Goal: Transaction & Acquisition: Purchase product/service

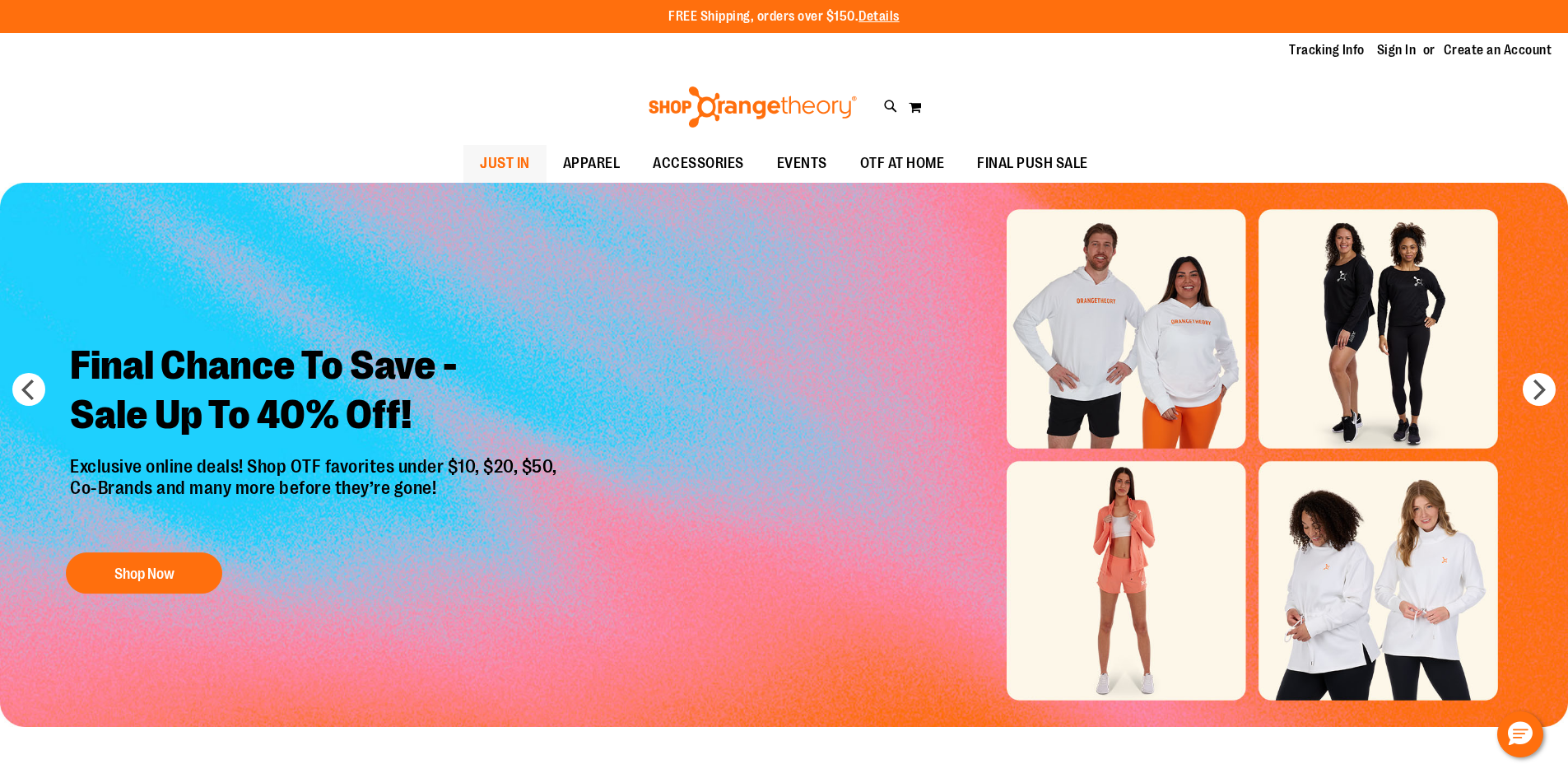
click at [480, 166] on span "JUST IN" at bounding box center [504, 163] width 50 height 37
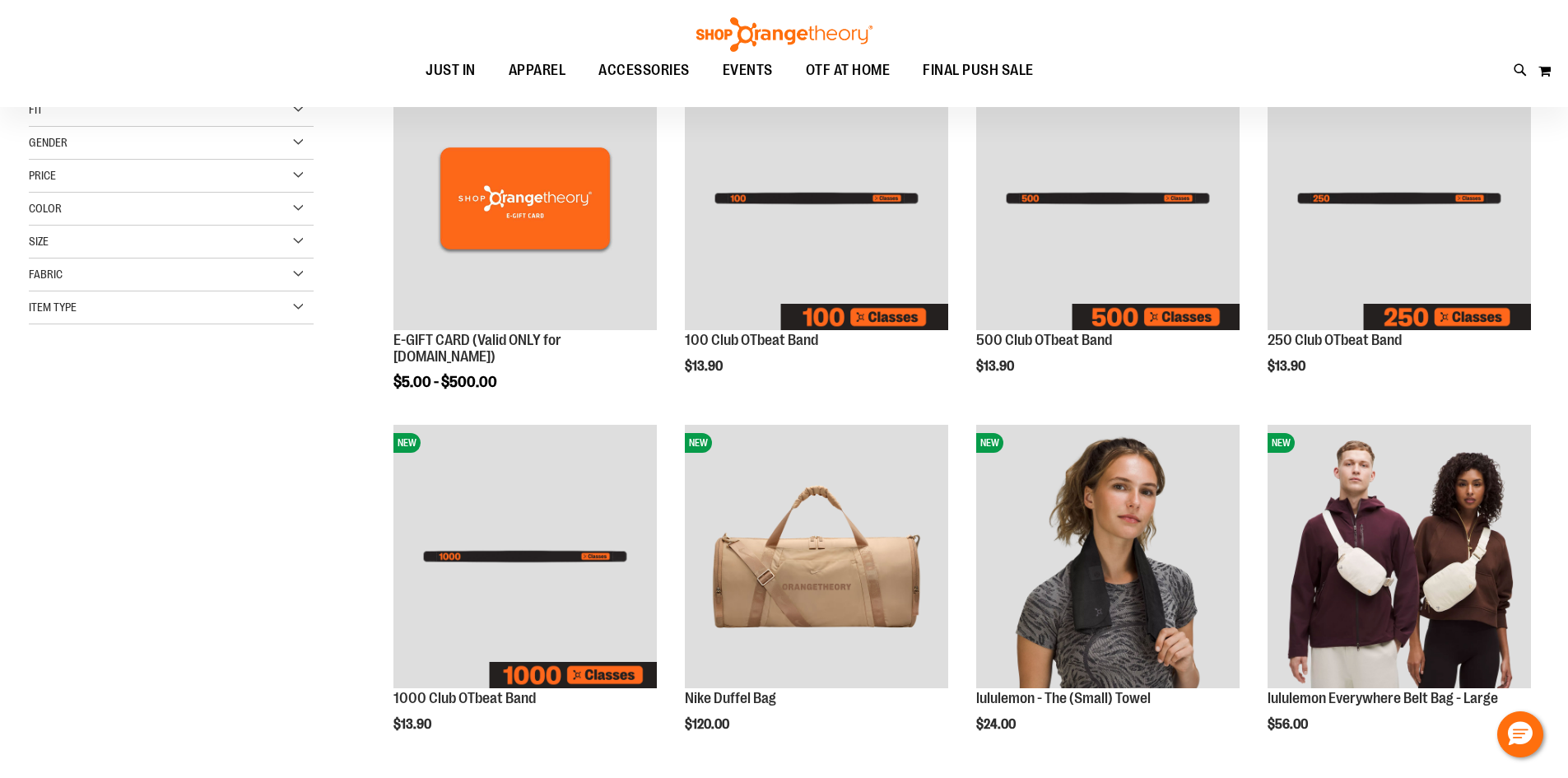
scroll to position [411, 0]
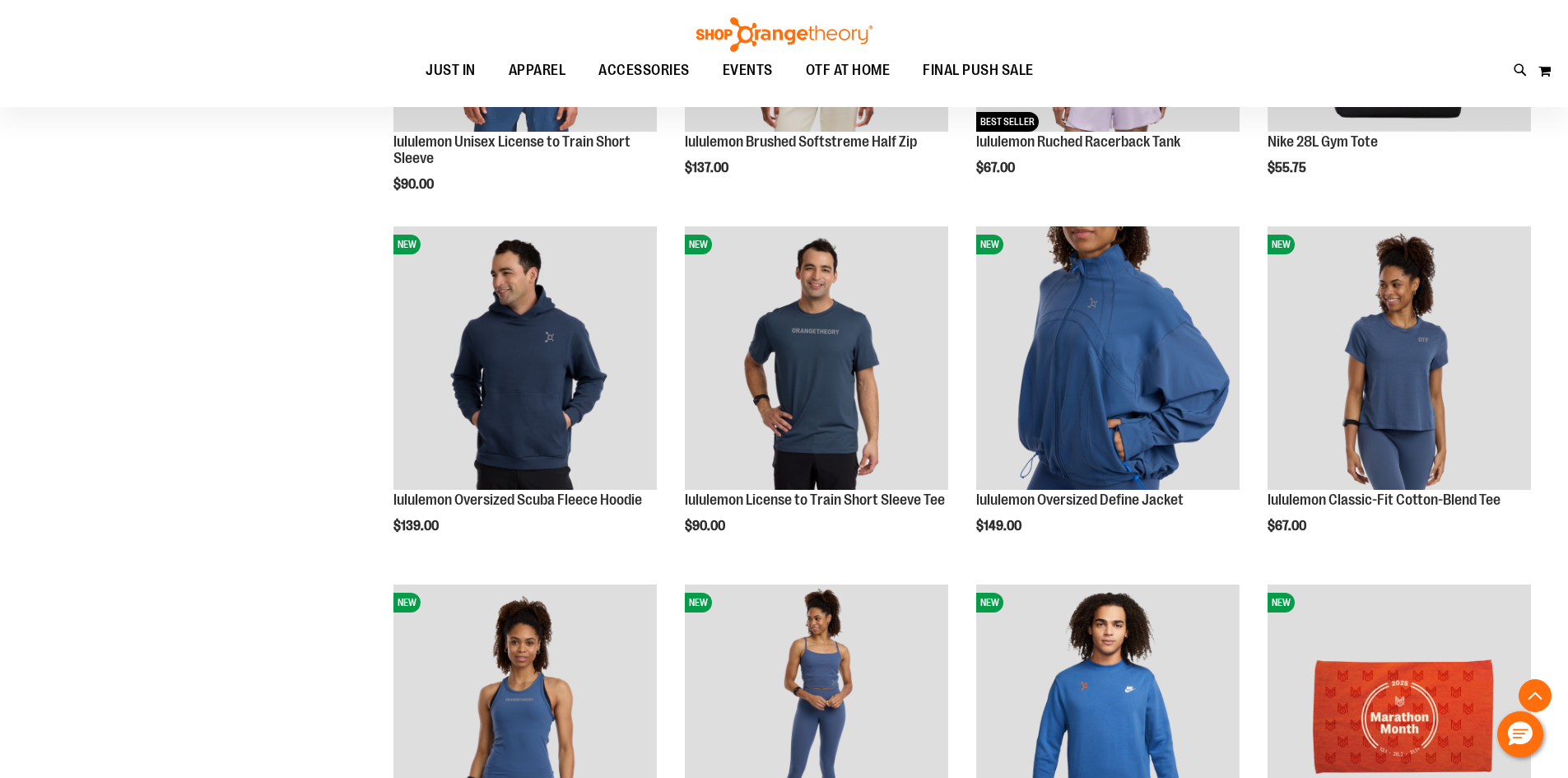
scroll to position [1563, 0]
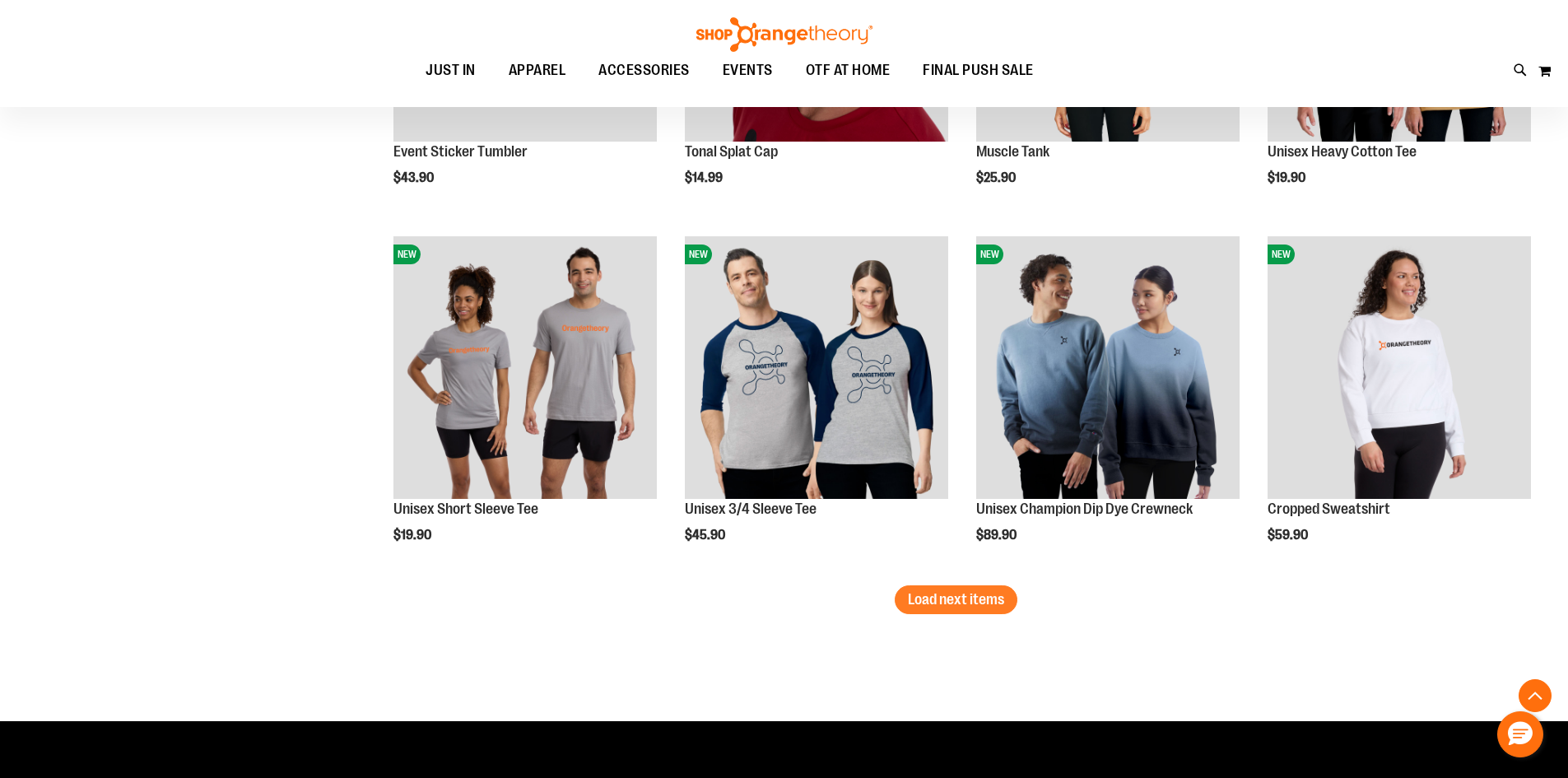
scroll to position [2961, 0]
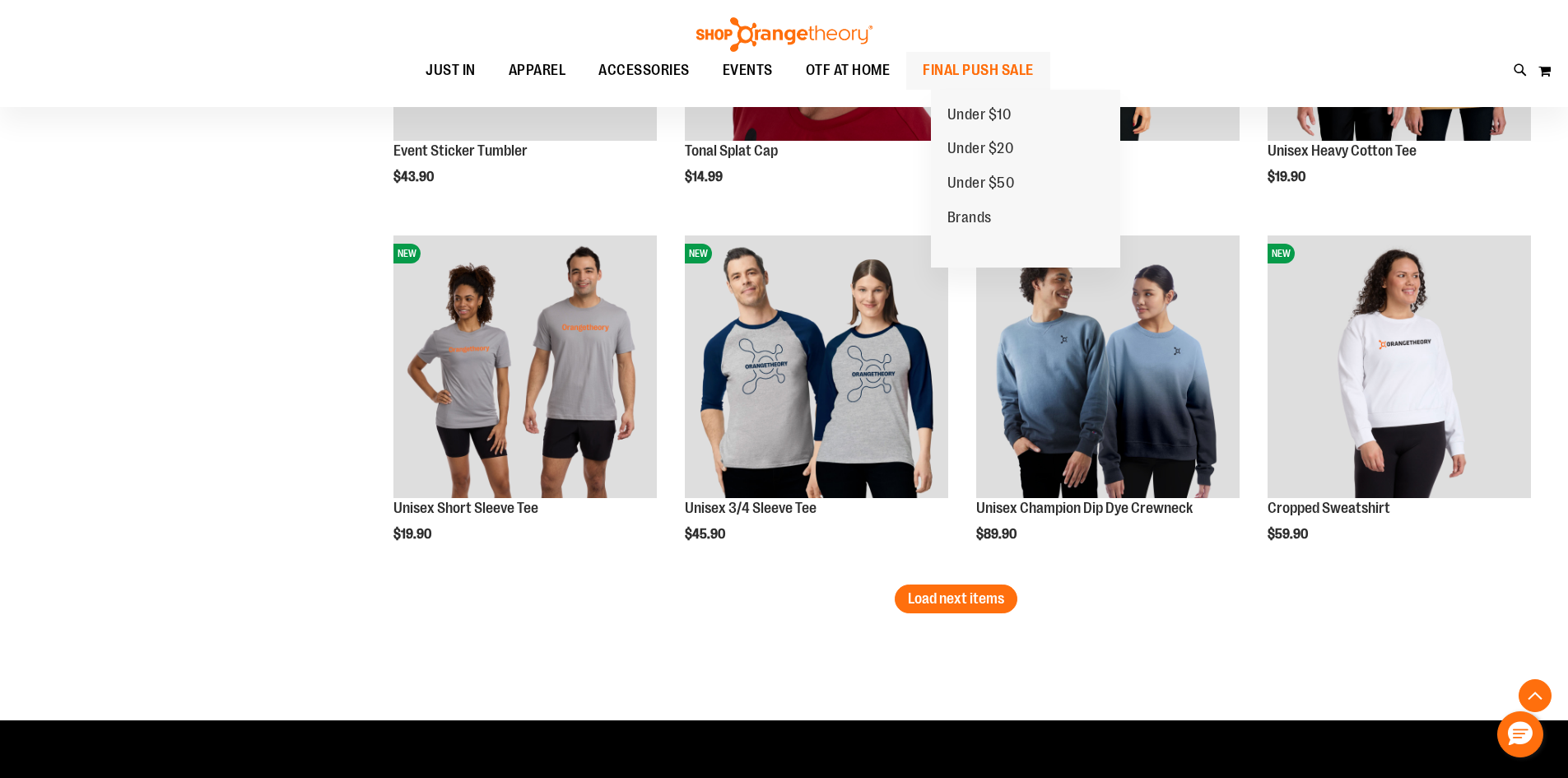
click at [975, 62] on span "FINAL PUSH SALE" at bounding box center [978, 70] width 111 height 37
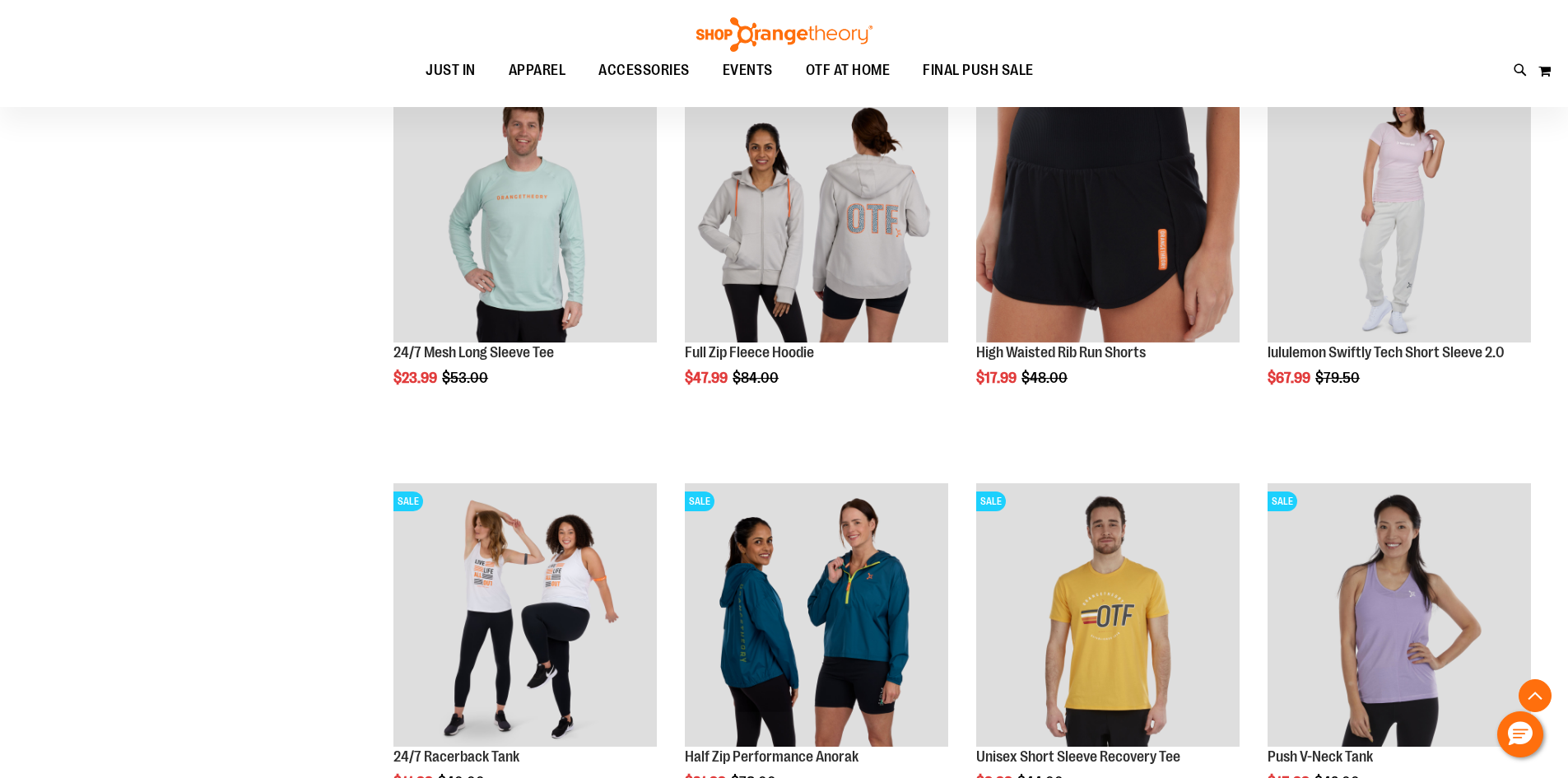
scroll to position [740, 0]
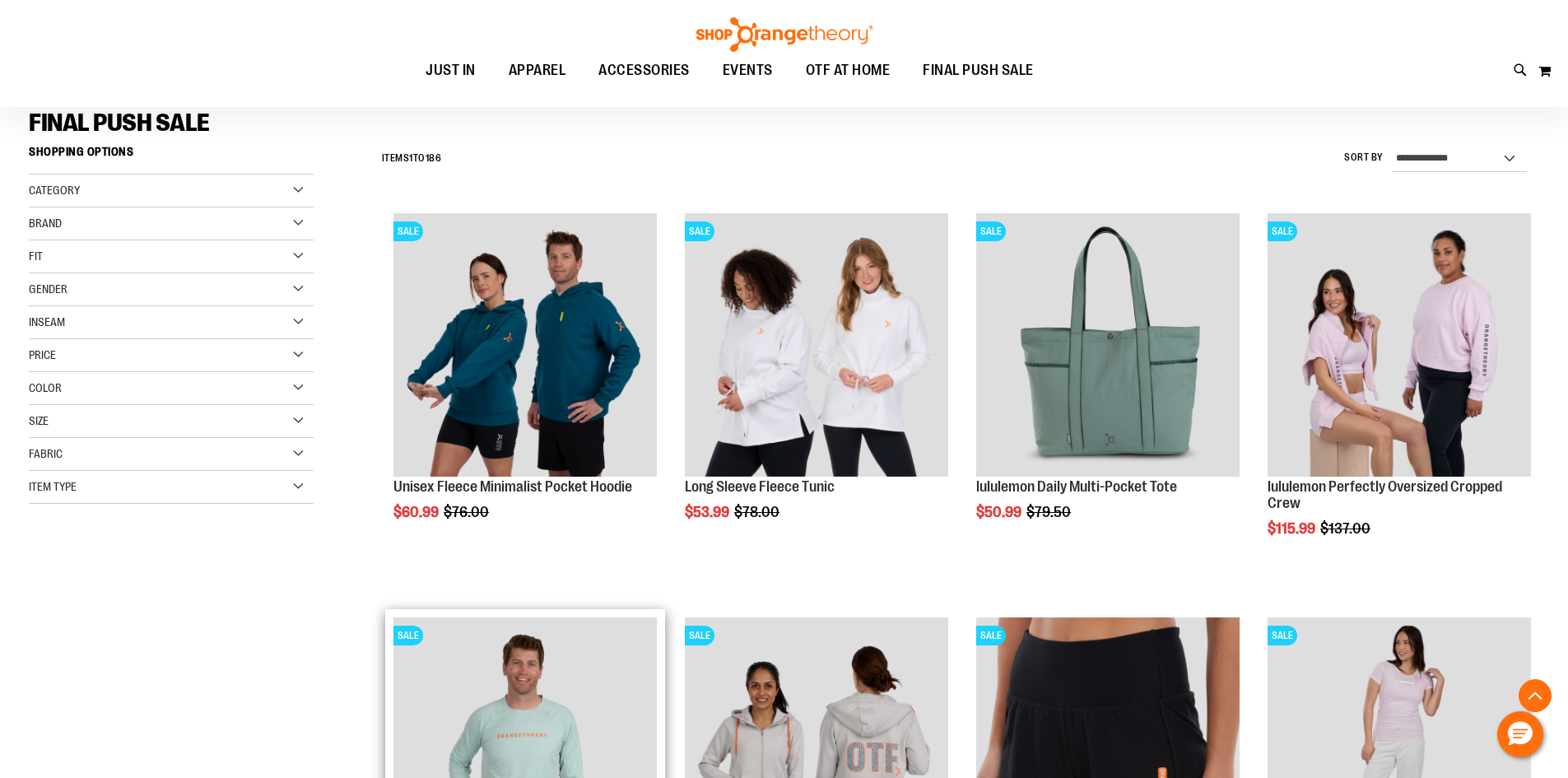
scroll to position [81, 0]
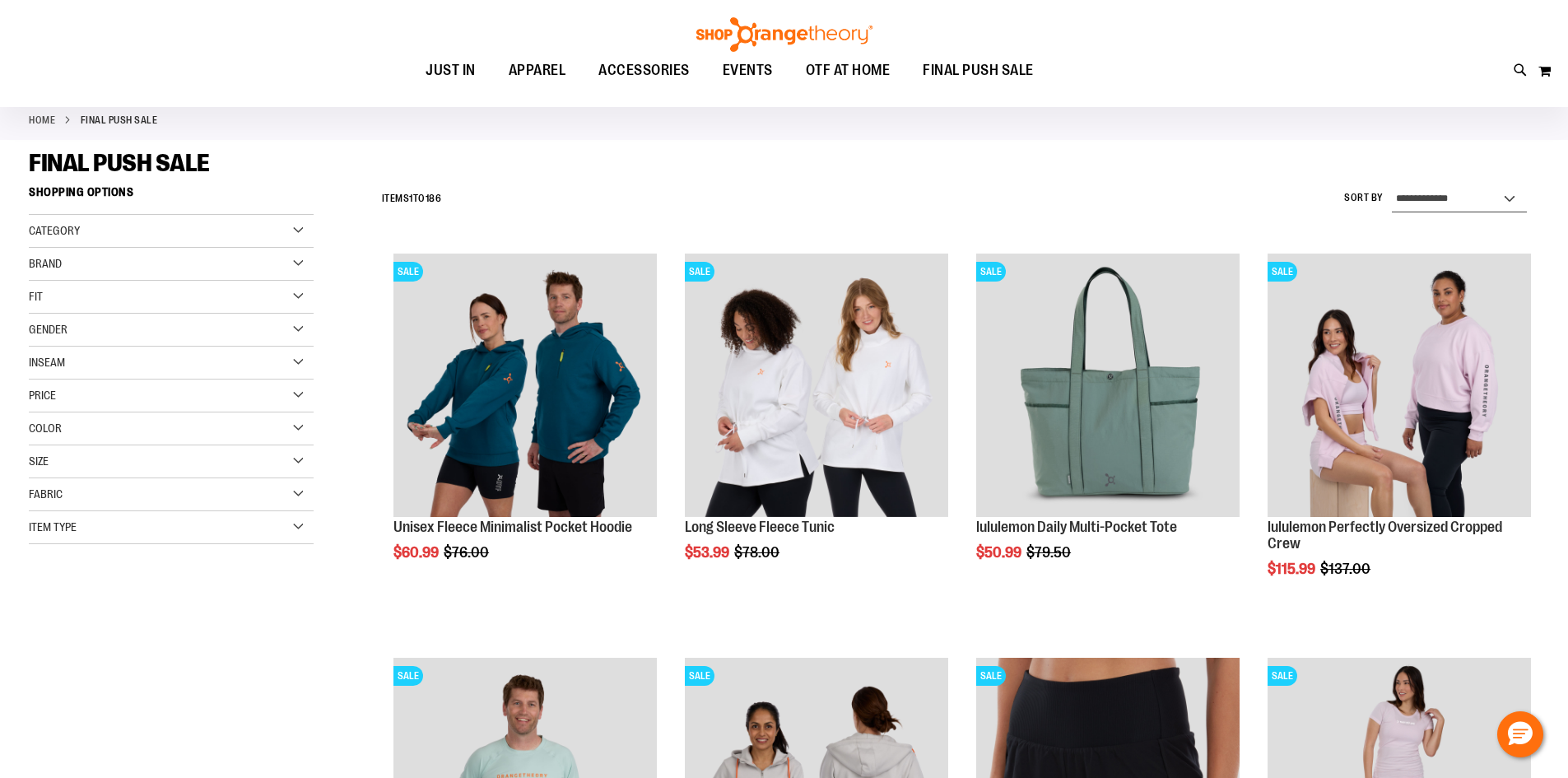
click at [1437, 190] on select "**********" at bounding box center [1459, 199] width 135 height 27
select select "*********"
click at [1392, 186] on select "**********" at bounding box center [1459, 199] width 135 height 27
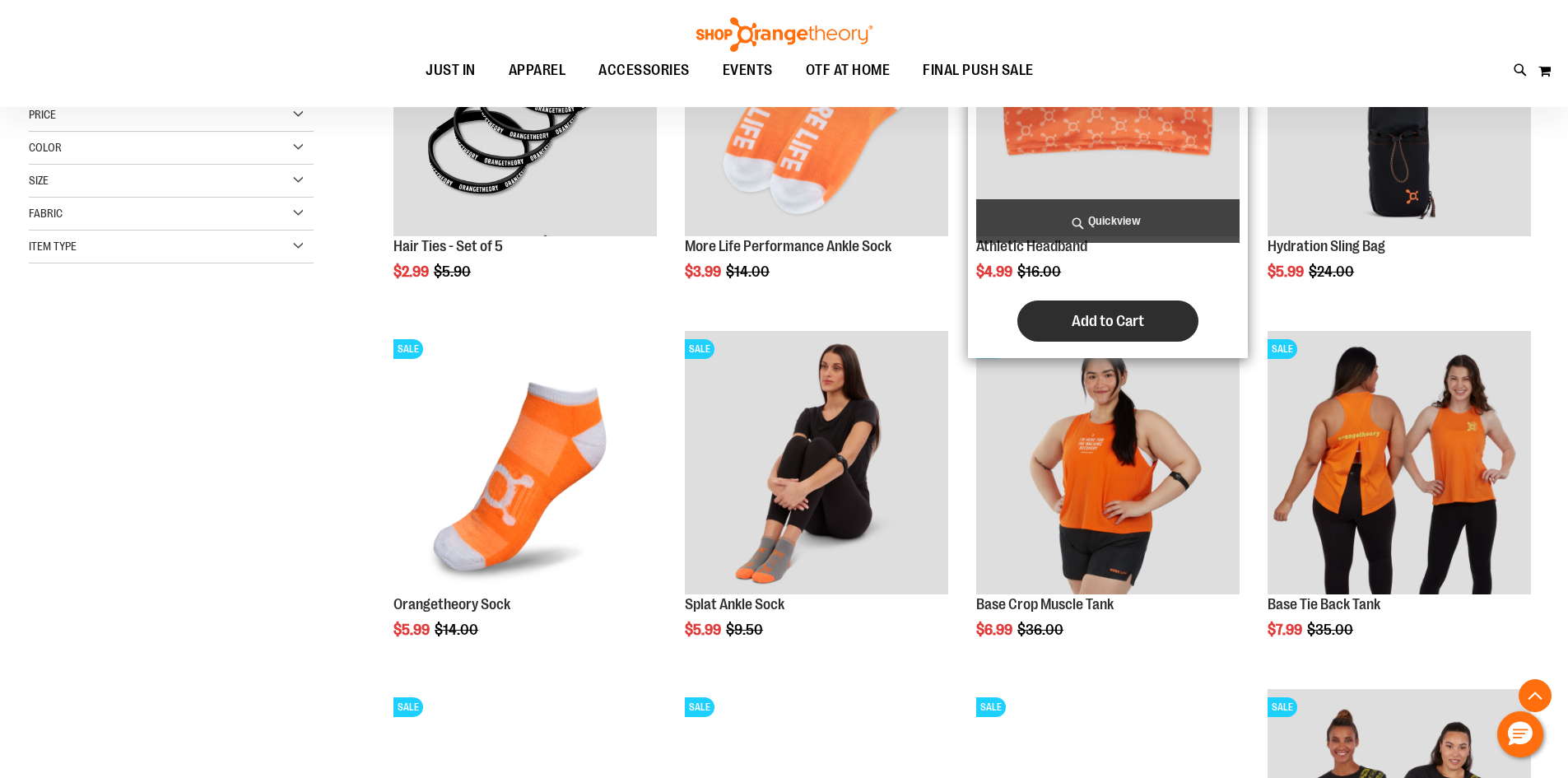
scroll to position [400, 0]
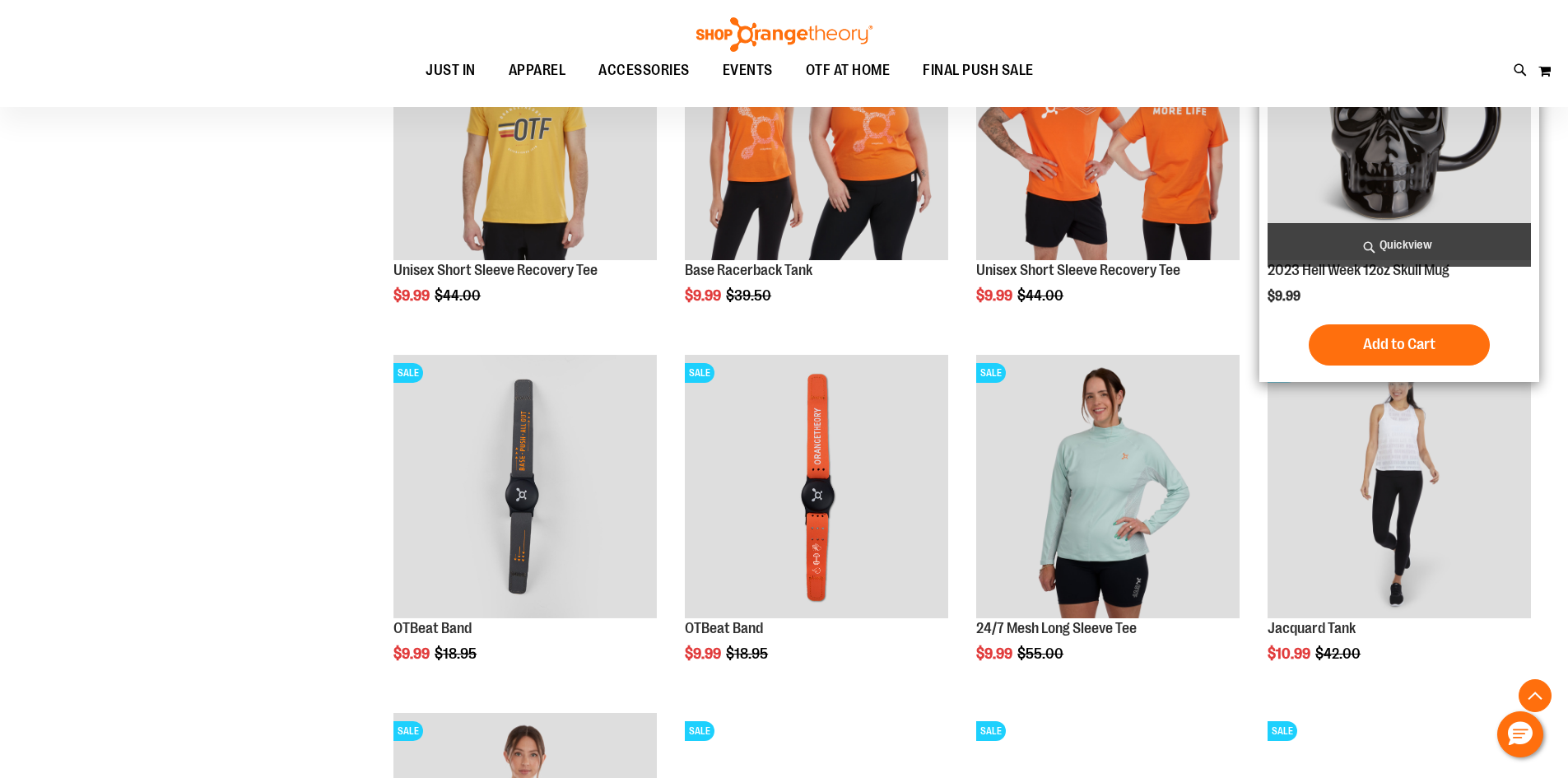
scroll to position [1470, 0]
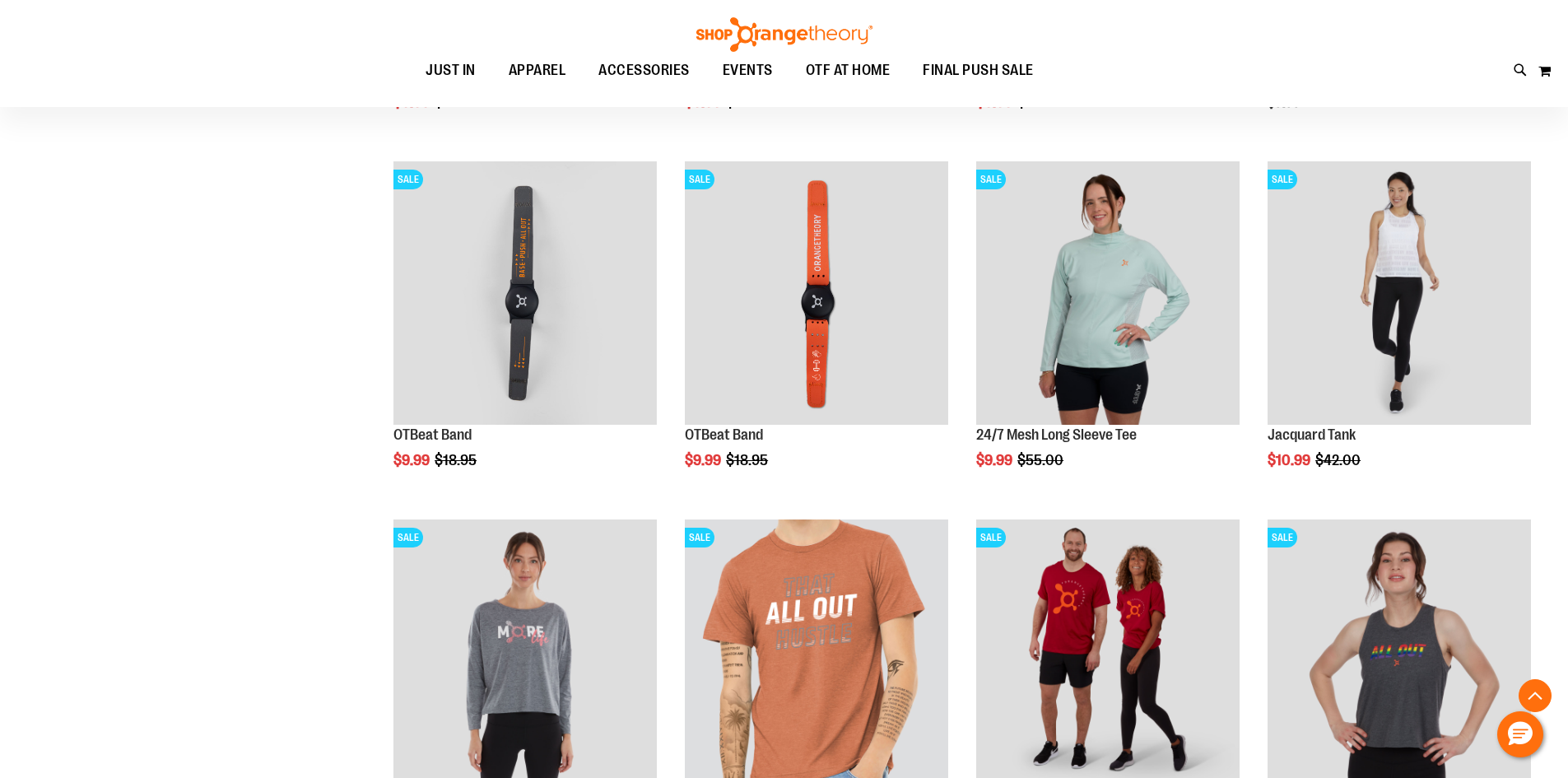
scroll to position [1881, 0]
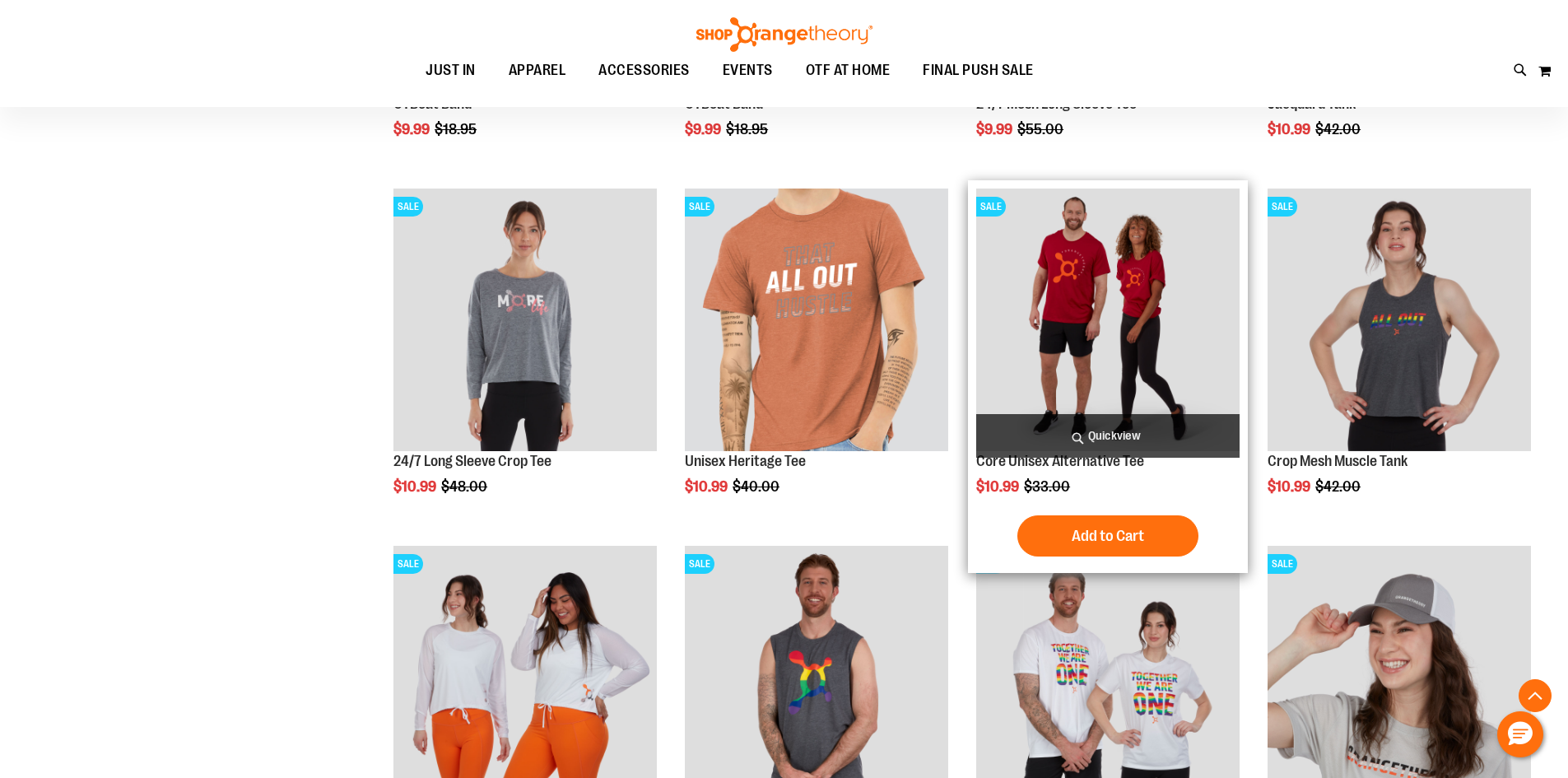
drag, startPoint x: 1239, startPoint y: 492, endPoint x: 1237, endPoint y: 537, distance: 45.0
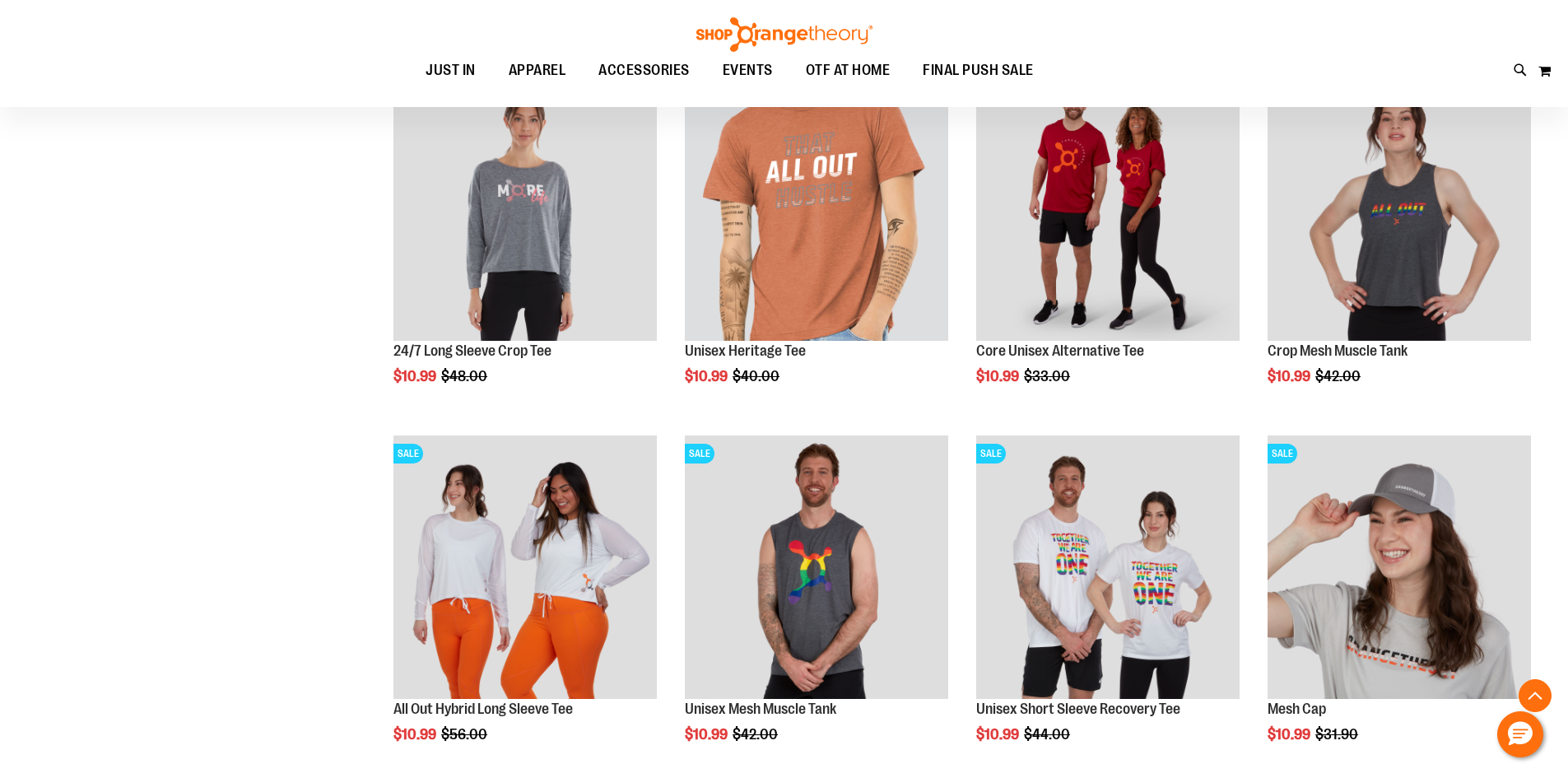
drag, startPoint x: 1237, startPoint y: 537, endPoint x: 0, endPoint y: 536, distance: 1237.0
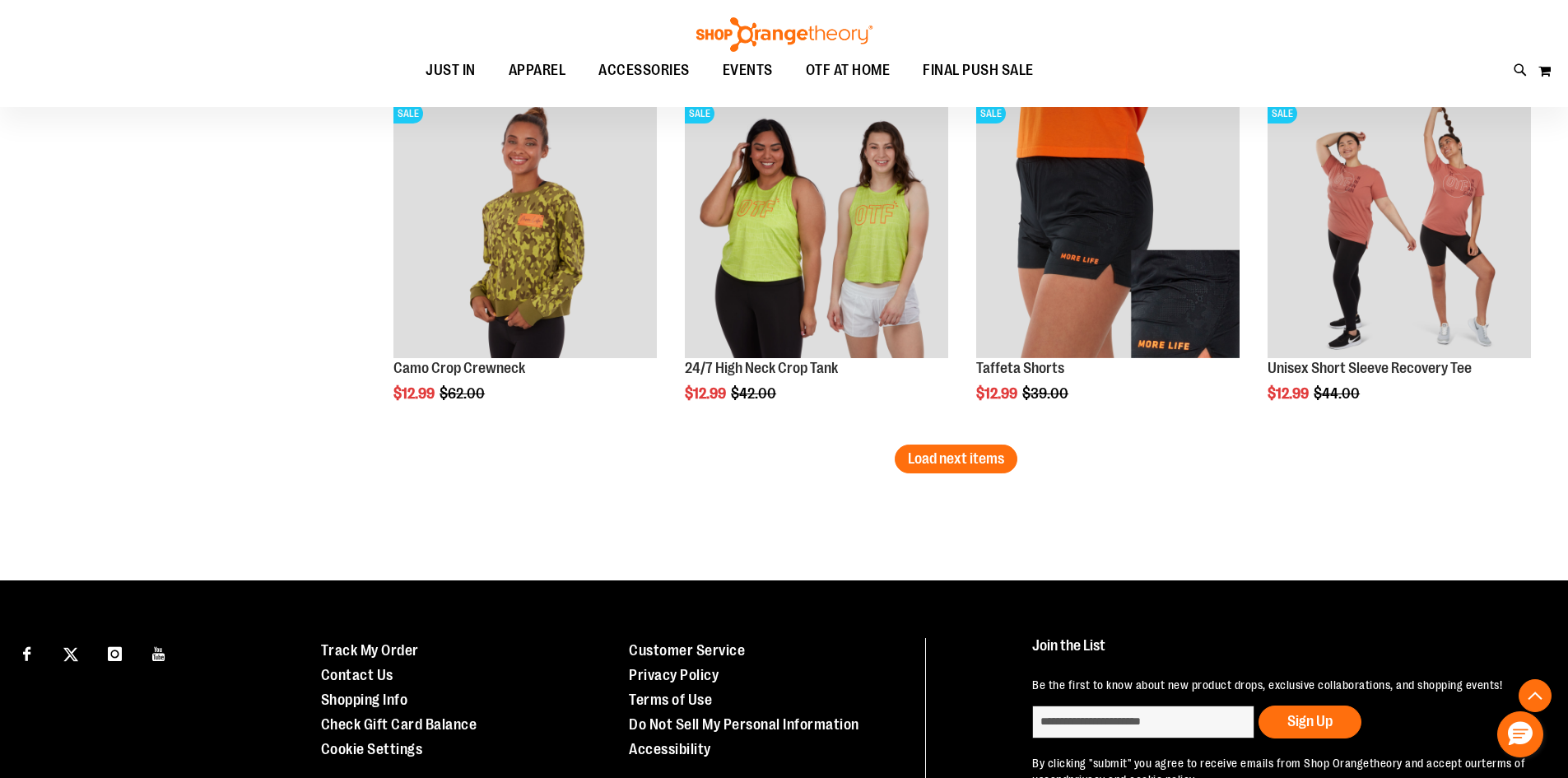
scroll to position [3115, 0]
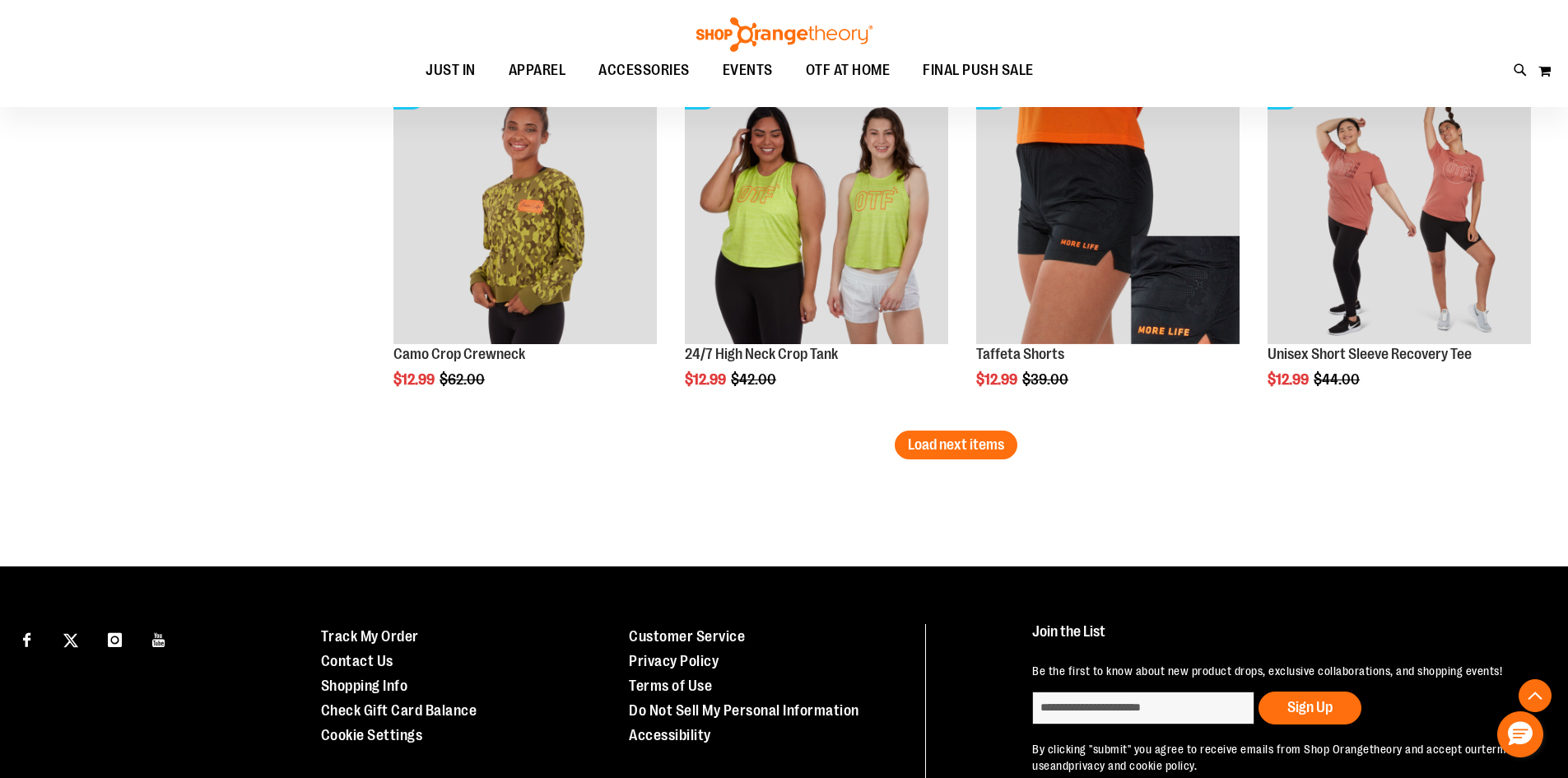
drag, startPoint x: 744, startPoint y: 75, endPoint x: 1022, endPoint y: 30, distance: 281.6
click at [764, 75] on span "EVENTS" at bounding box center [748, 70] width 50 height 37
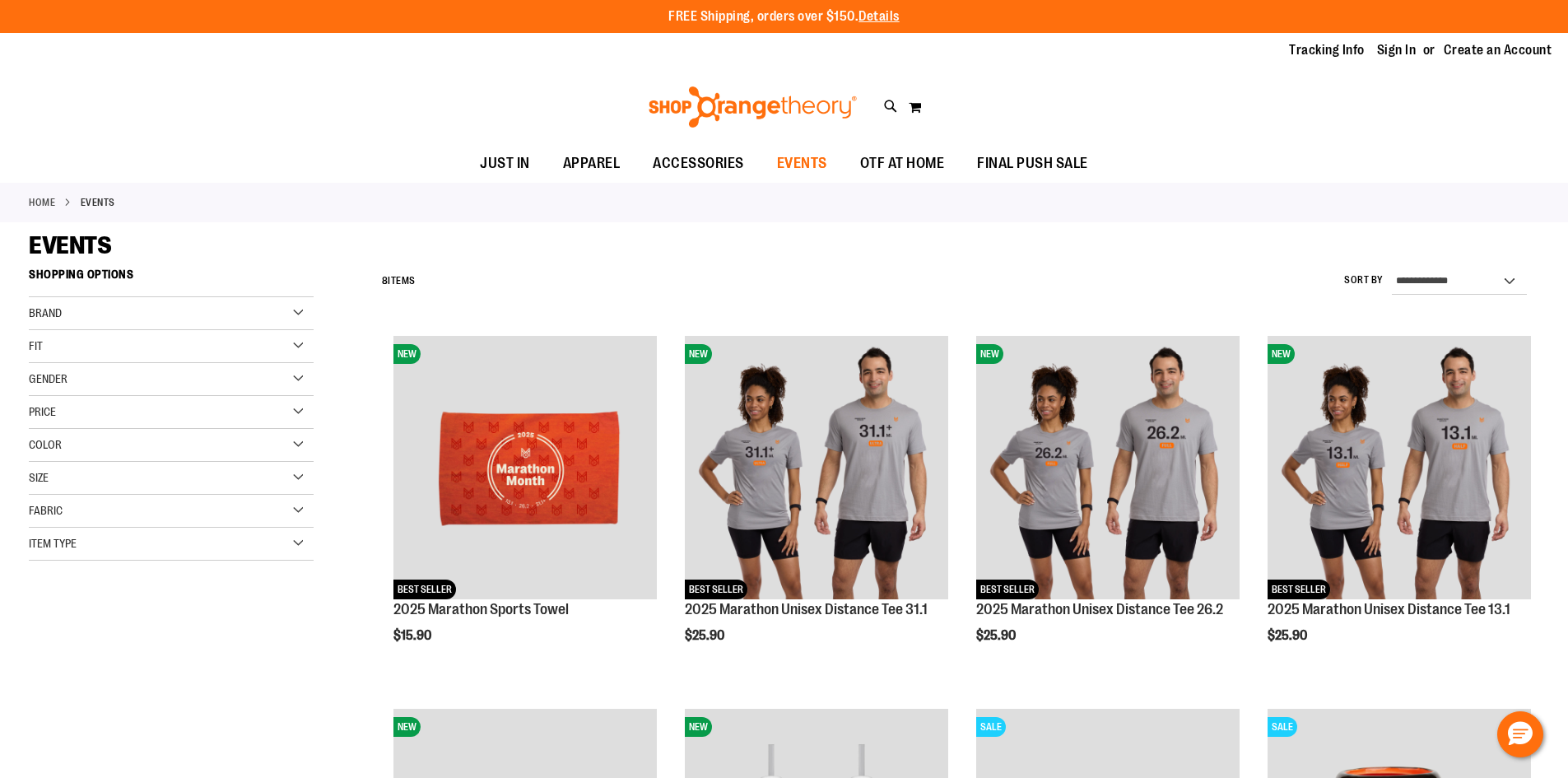
click at [819, 173] on span "EVENTS" at bounding box center [802, 163] width 50 height 37
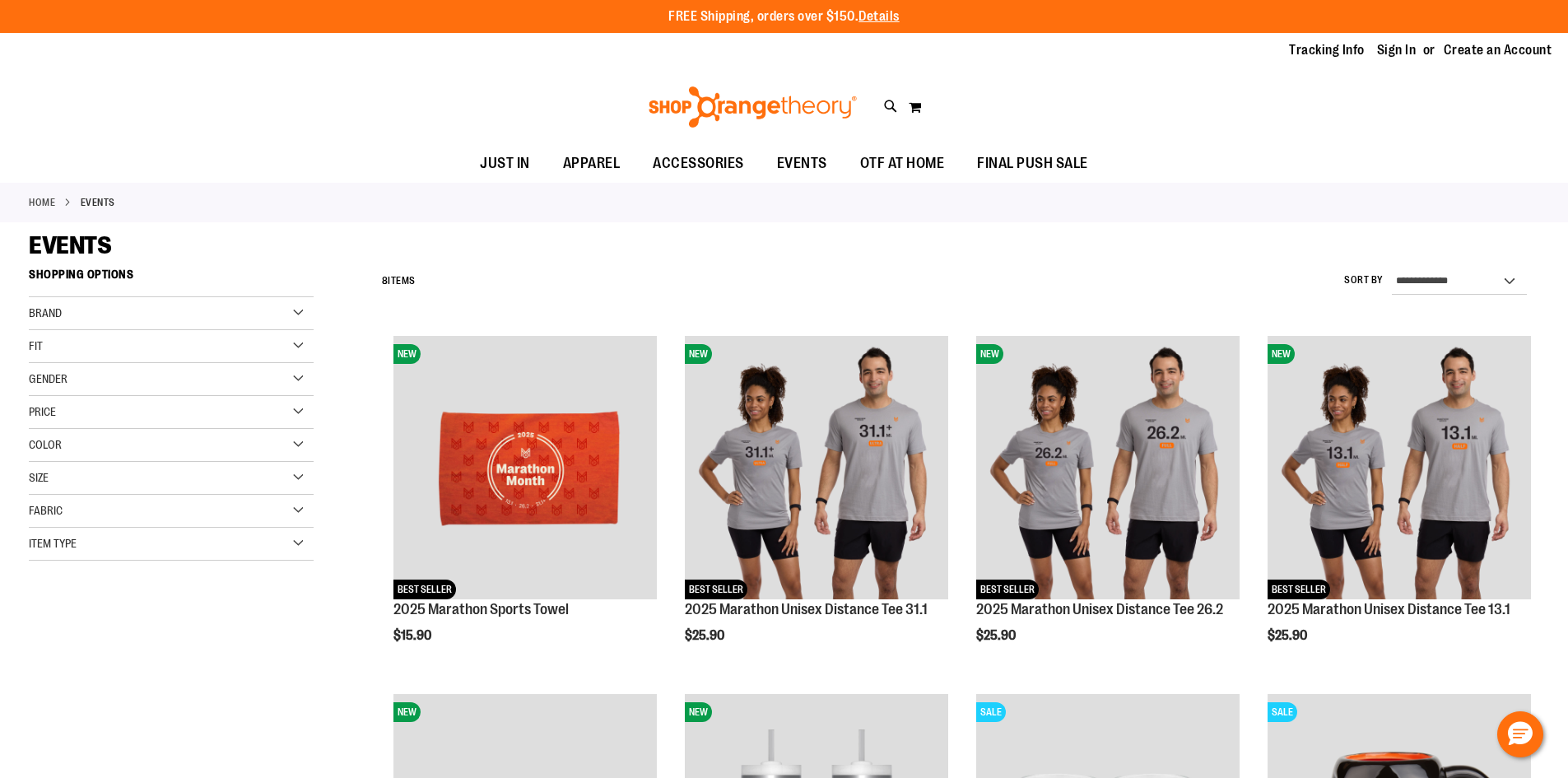
click at [93, 318] on div "Brand" at bounding box center [170, 313] width 284 height 33
click at [881, 102] on div "Toggle Nav Search Popular Suggestions Advanced Search" at bounding box center [784, 106] width 1568 height 76
click at [888, 102] on icon at bounding box center [890, 106] width 14 height 19
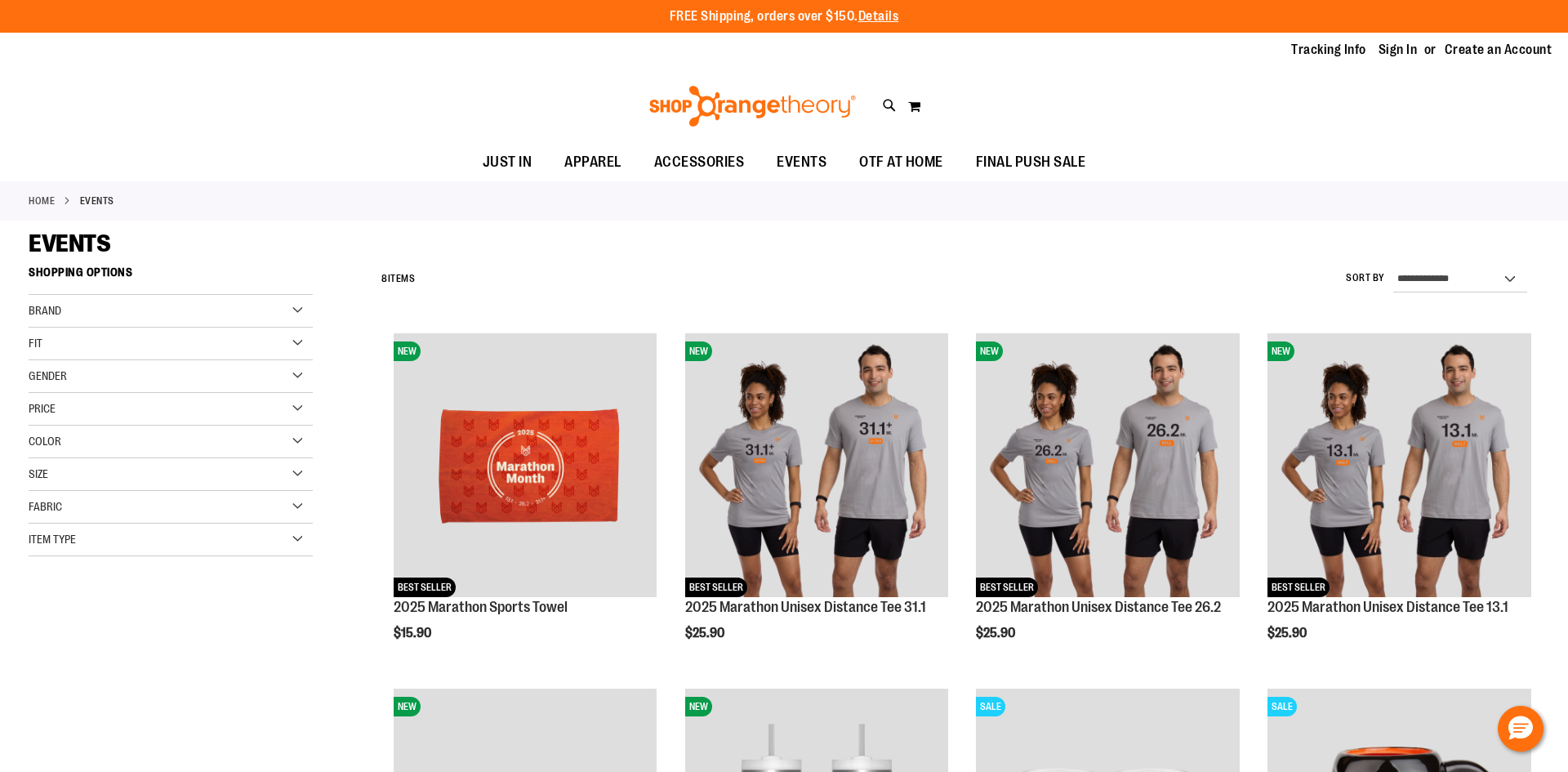
type input "*********"
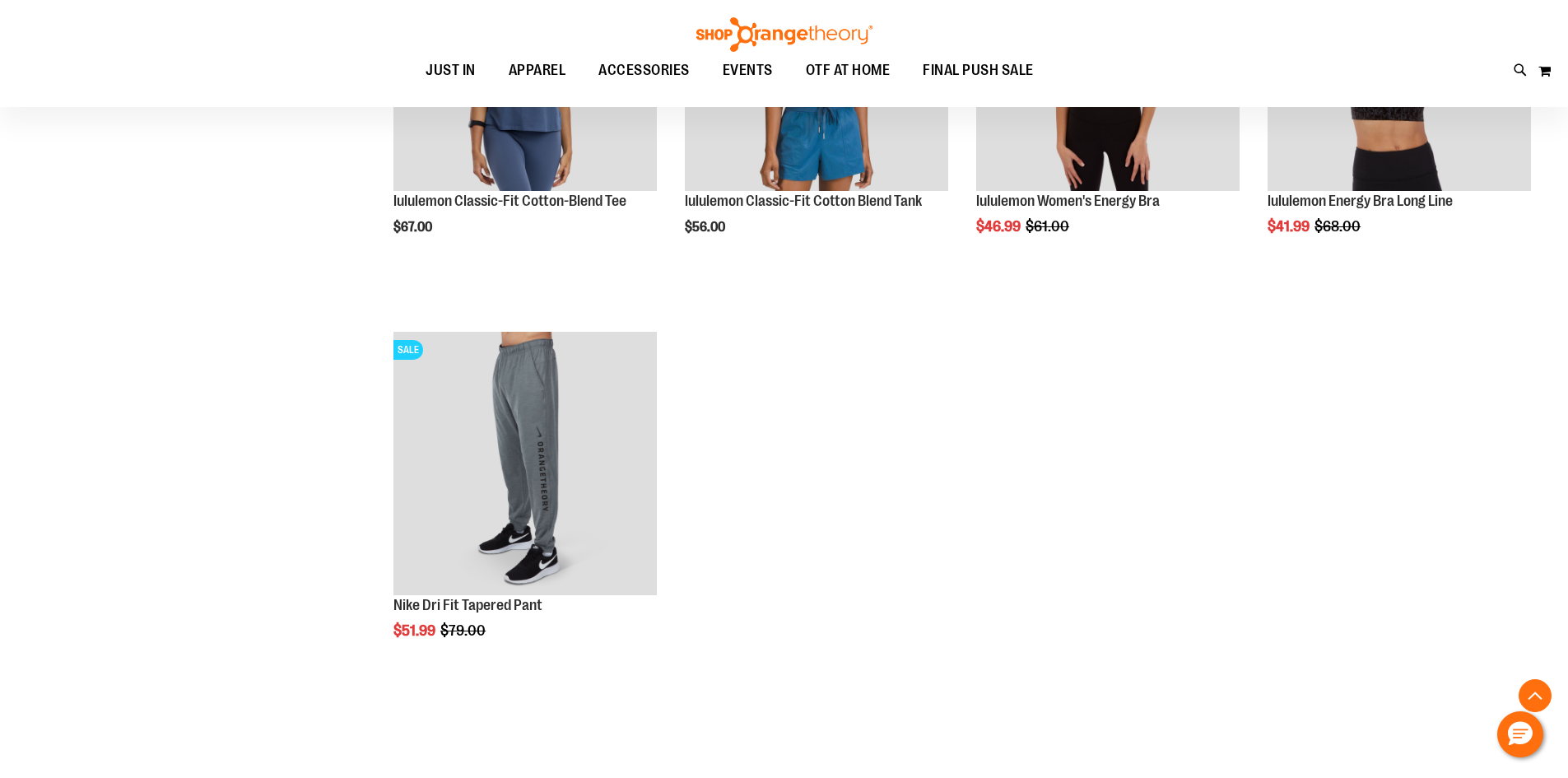
scroll to position [740, 0]
